Goal: Transaction & Acquisition: Purchase product/service

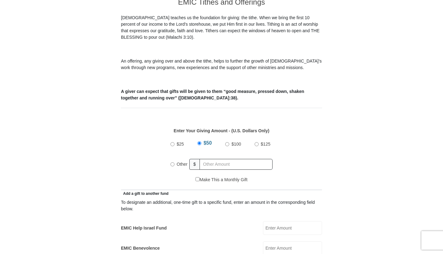
scroll to position [189, 0]
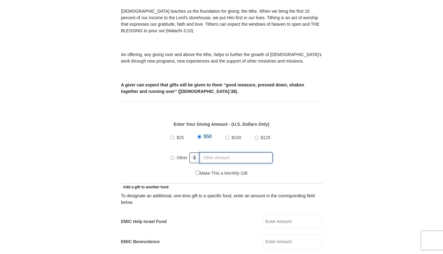
radio input "true"
click at [204, 152] on input "text" at bounding box center [237, 157] width 71 height 11
click at [223, 153] on input "text" at bounding box center [237, 157] width 71 height 11
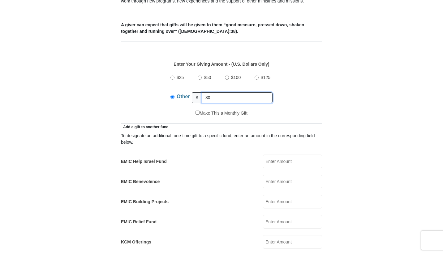
type input "30"
click at [285, 154] on input "EMIC Help Israel Fund" at bounding box center [292, 161] width 59 height 14
type input "30"
click at [350, 154] on form "Eagle Mountain International Church Online Giving Because of gifts like yours, …" at bounding box center [221, 233] width 353 height 915
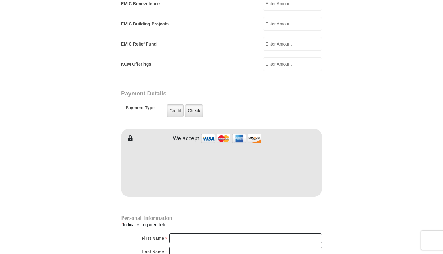
scroll to position [529, 0]
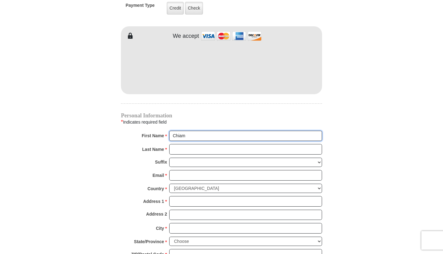
type input "Chiam"
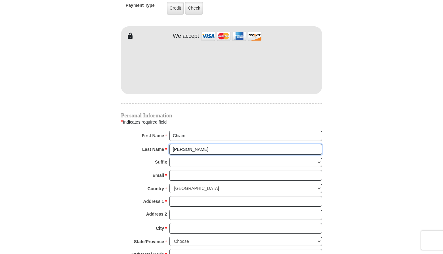
type input "Johnson"
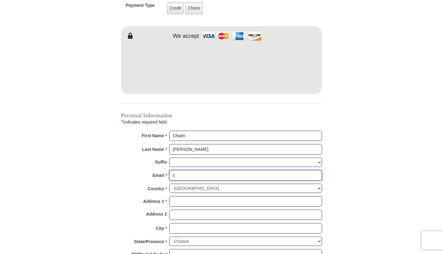
type input "ch"
type input "chiam.e.johnson@gmail.com"
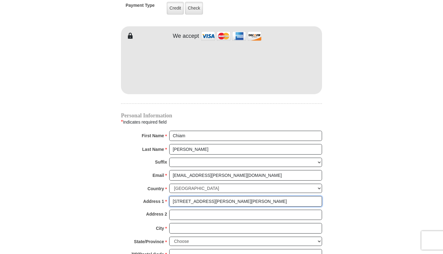
type input "1644 West Beverly Glen Parkway"
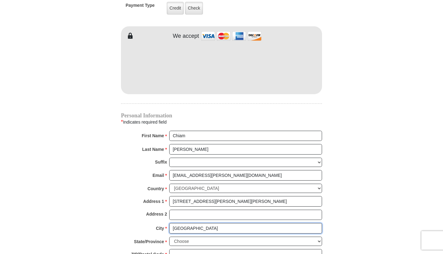
type input "Chicago"
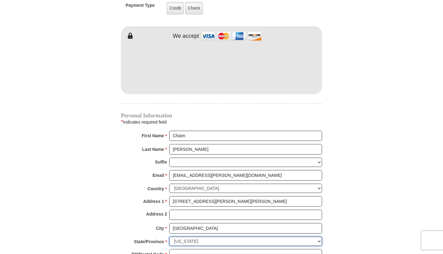
select select "IL"
type input "60643"
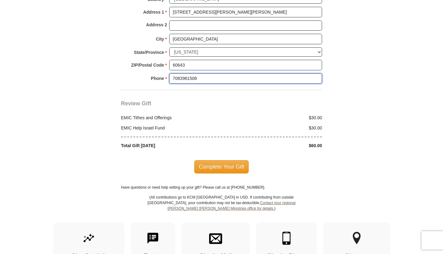
scroll to position [733, 0]
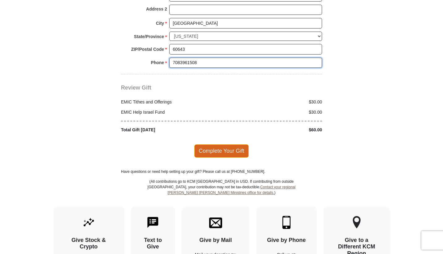
type input "7083961508"
click at [217, 144] on span "Complete Your Gift" at bounding box center [221, 150] width 55 height 13
